Goal: Navigation & Orientation: Find specific page/section

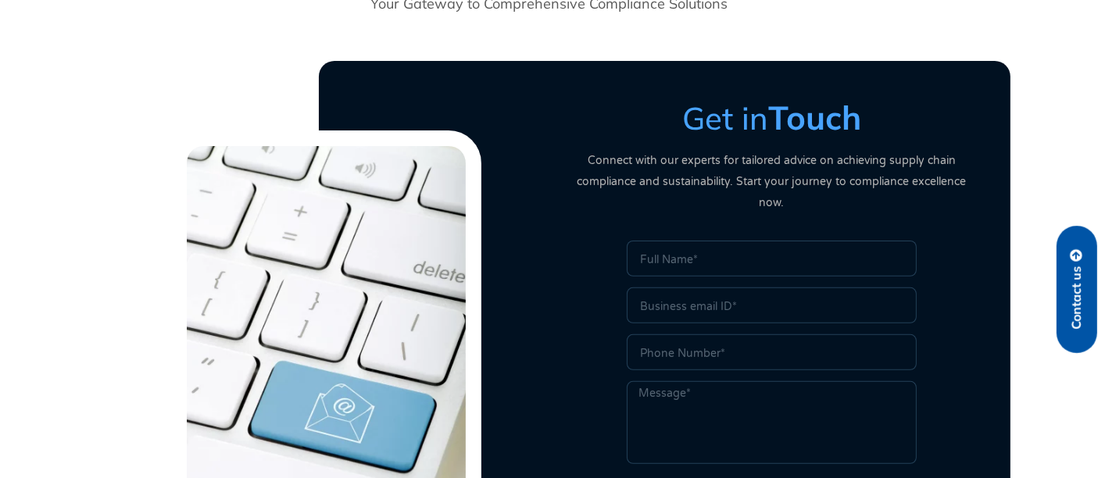
scroll to position [624, 0]
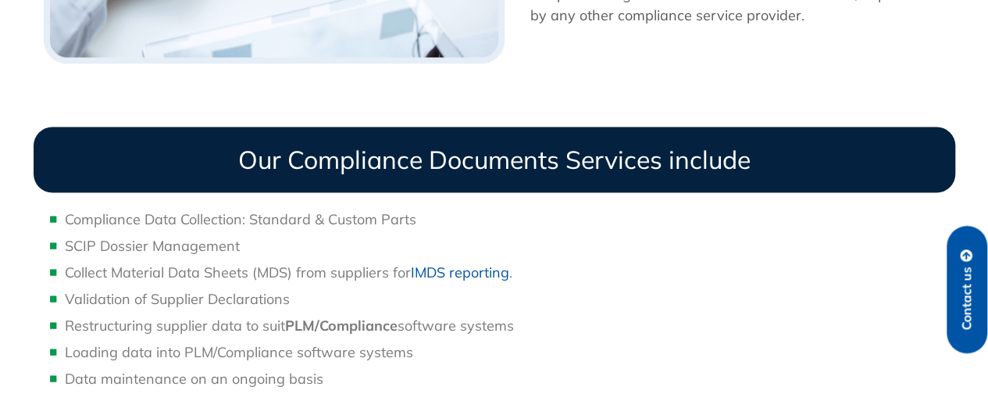
scroll to position [1549, 0]
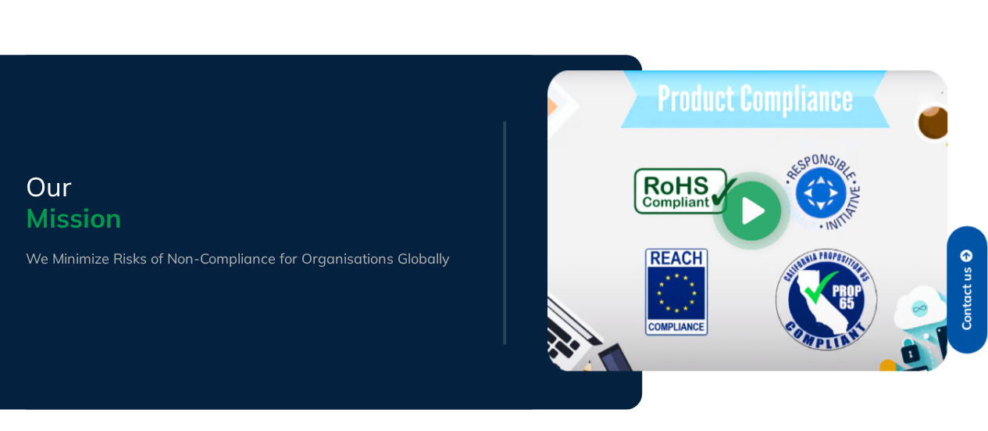
scroll to position [519, 0]
